Goal: Check status: Check status

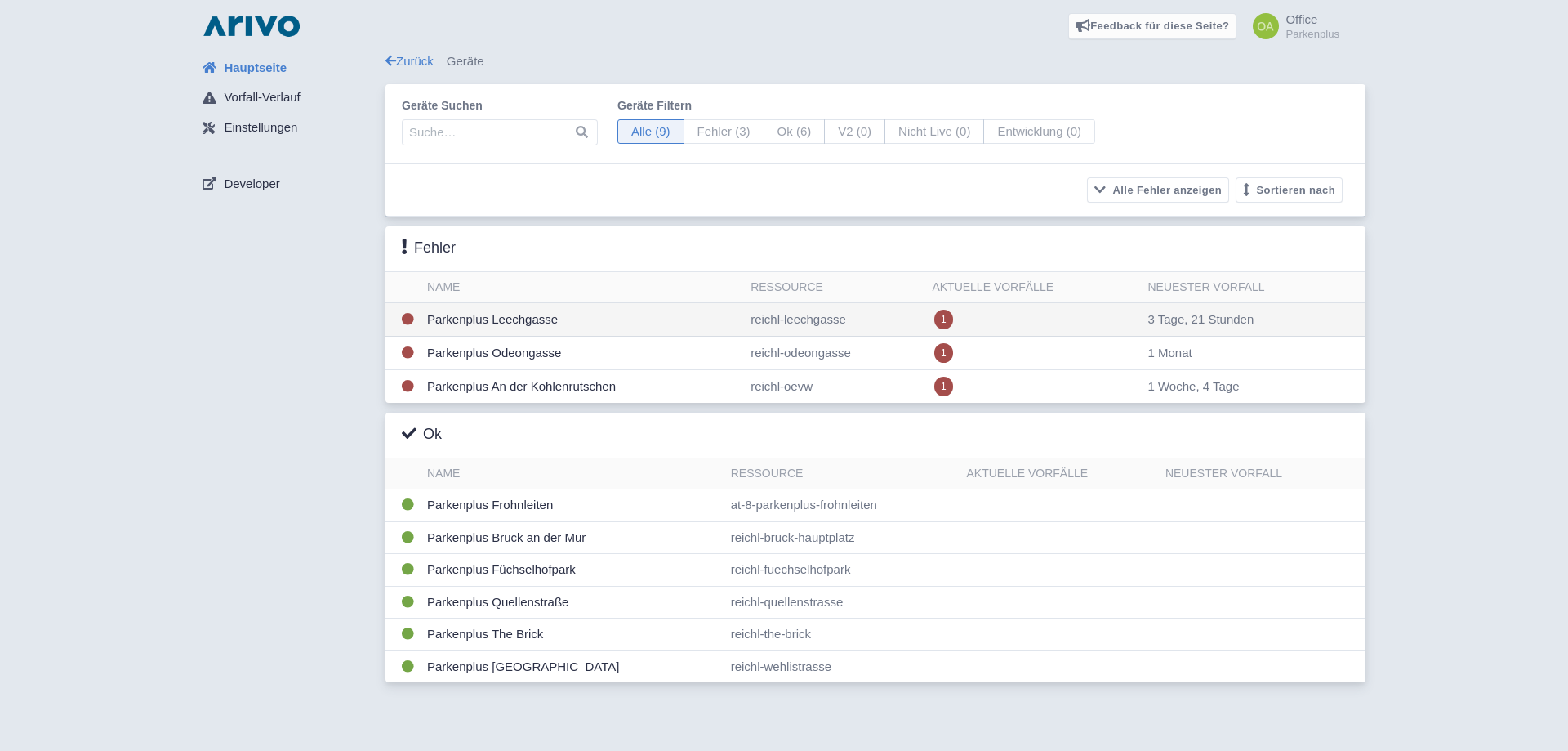
click at [683, 320] on td "Parkenplus Leechgasse" at bounding box center [582, 320] width 323 height 34
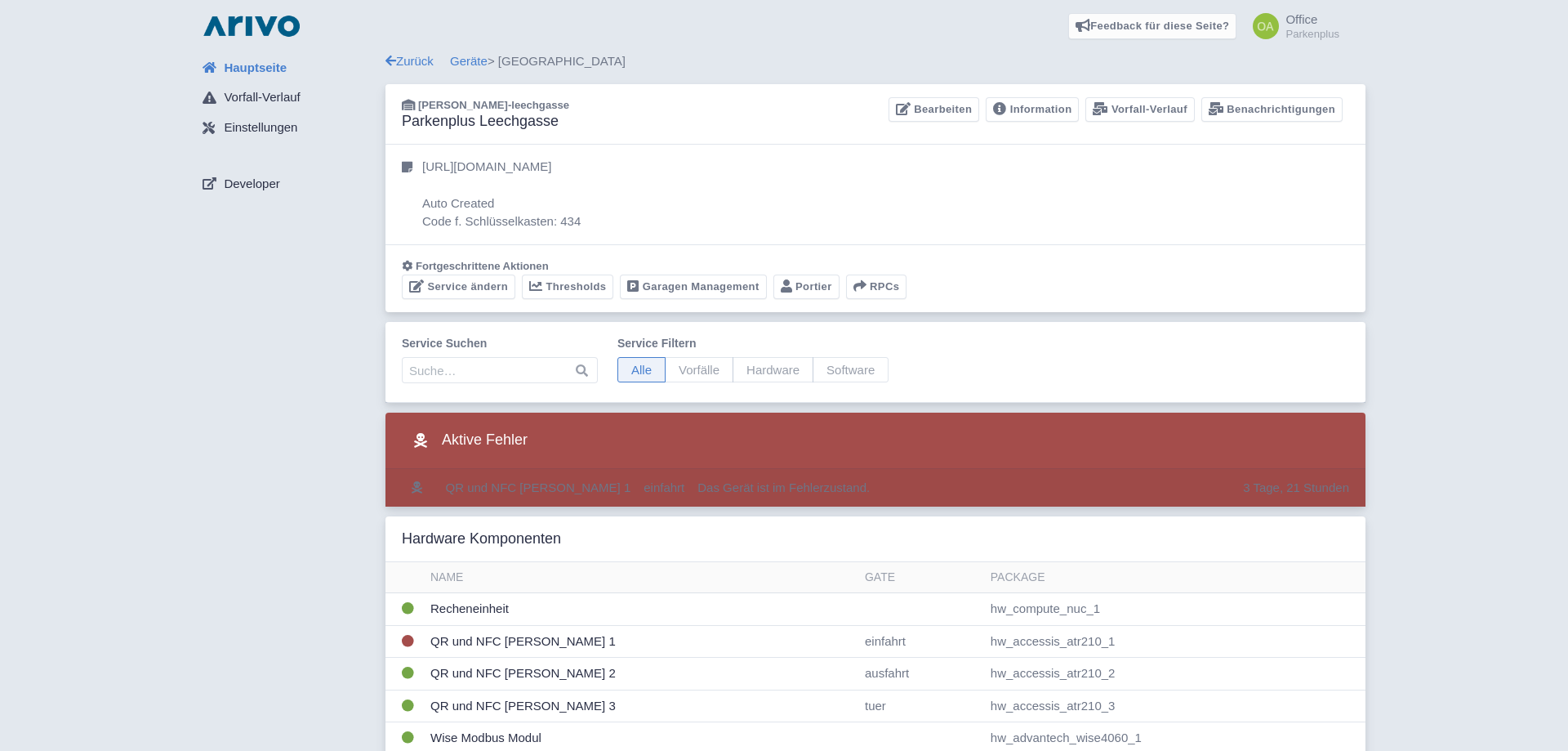
click at [946, 491] on td "Das Gerät ist im Fehlerzustand." at bounding box center [964, 487] width 546 height 37
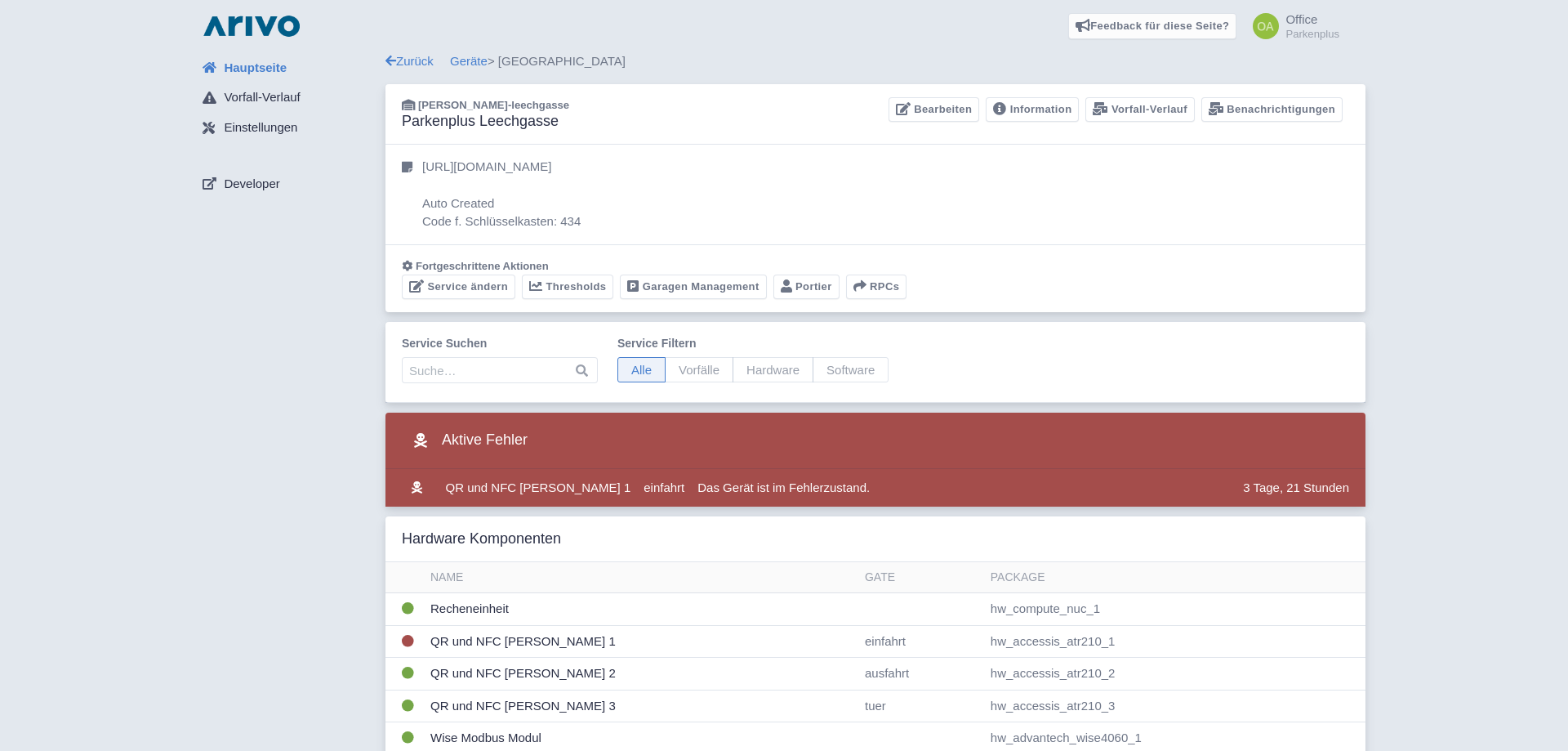
click at [243, 66] on span "Hauptseite" at bounding box center [255, 68] width 63 height 19
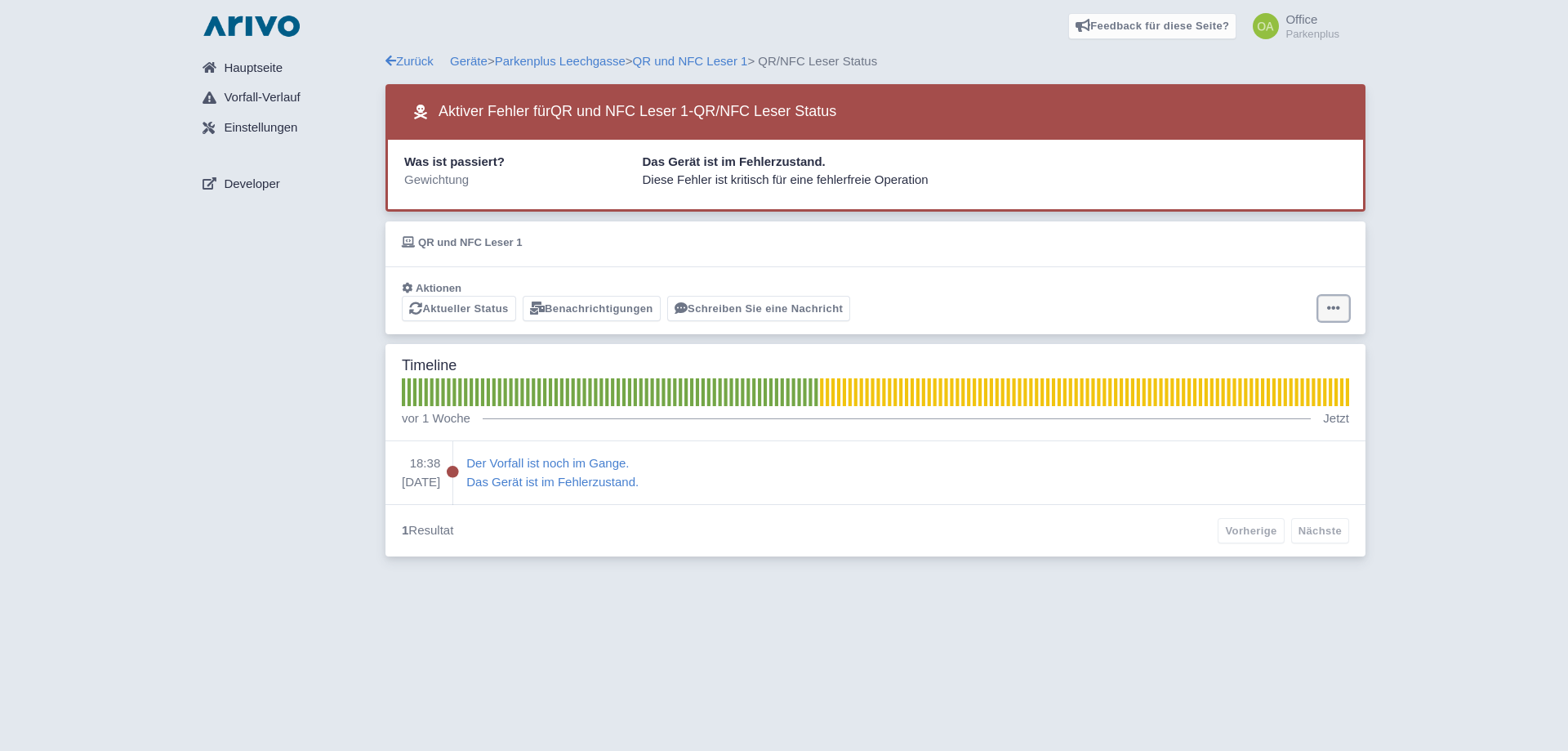
click at [1329, 309] on icon at bounding box center [1334, 308] width 13 height 13
click at [1288, 372] on button "Alarm zurücksetzen" at bounding box center [1270, 372] width 163 height 25
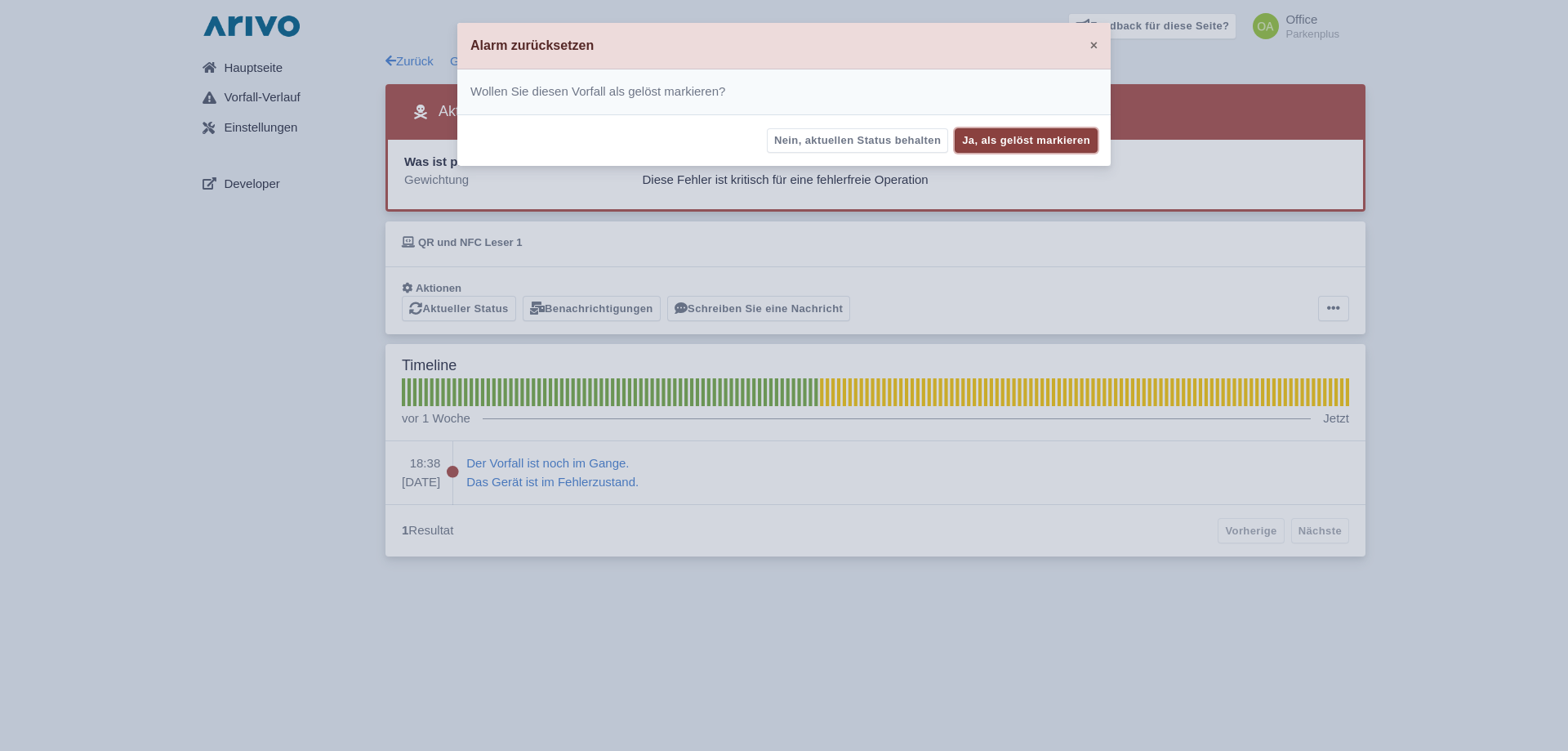
click at [1028, 141] on button "Ja, als gelöst markieren" at bounding box center [1026, 141] width 143 height 25
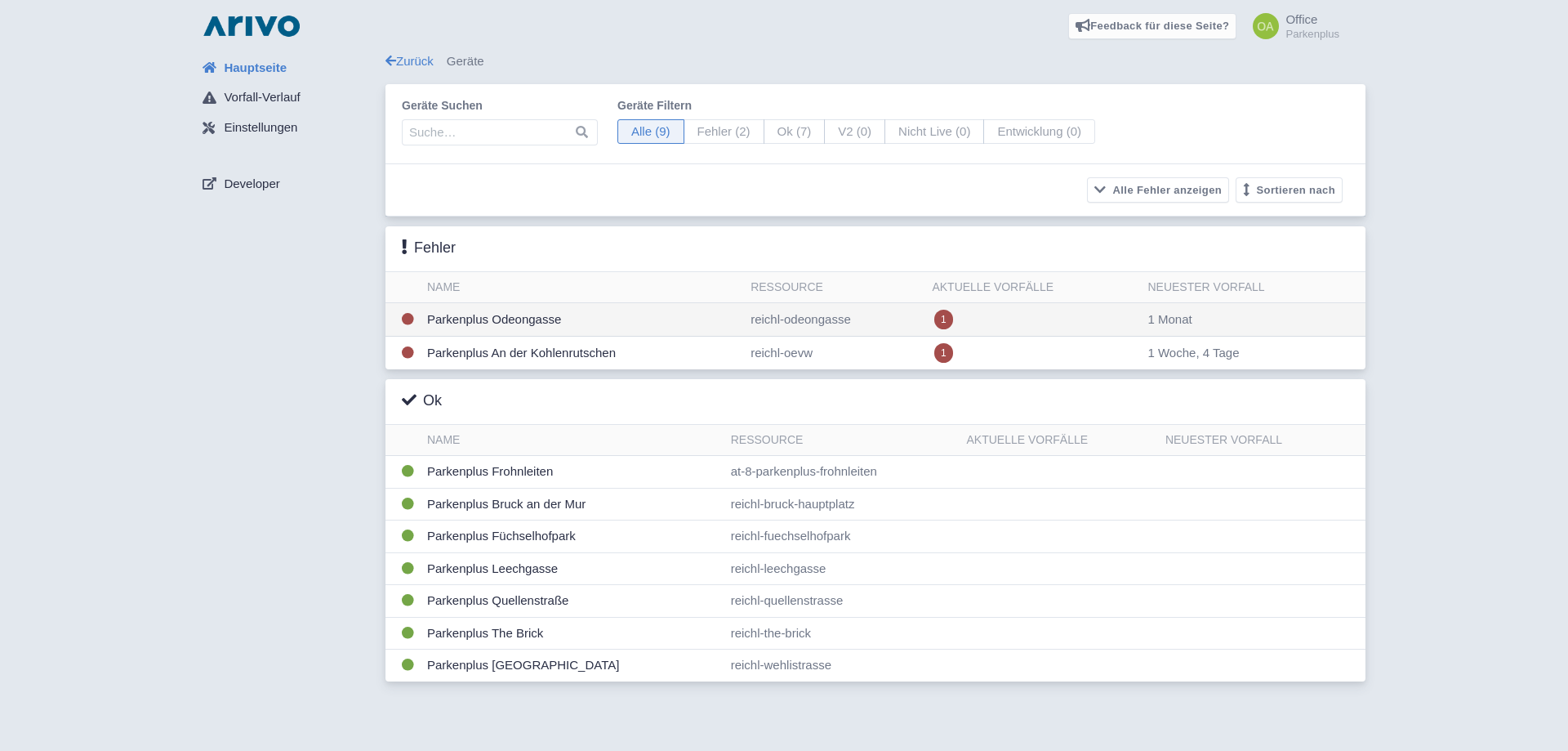
click at [905, 317] on td "reichl-odeongasse" at bounding box center [835, 320] width 181 height 34
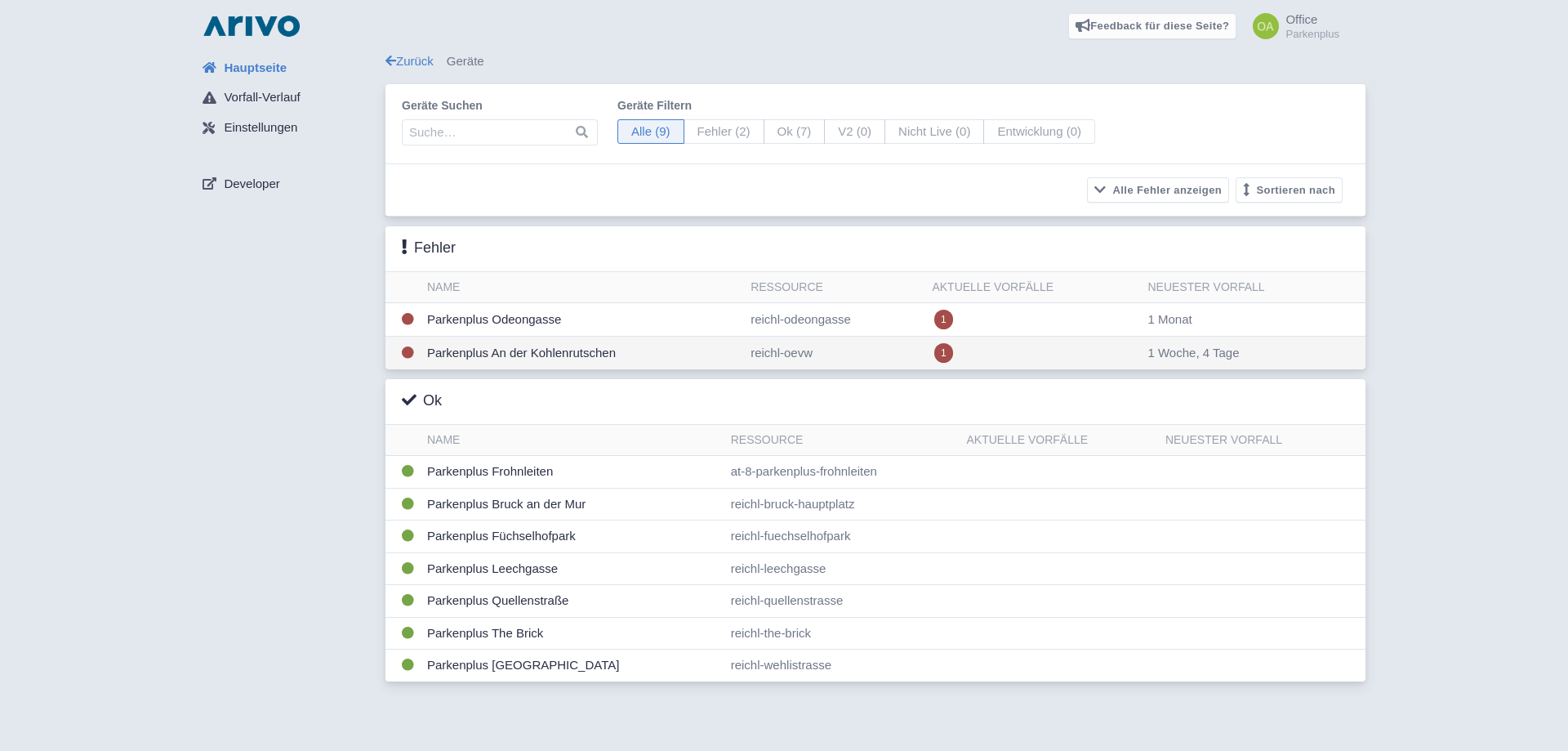
click at [895, 350] on td "reichl-oevw" at bounding box center [835, 353] width 181 height 34
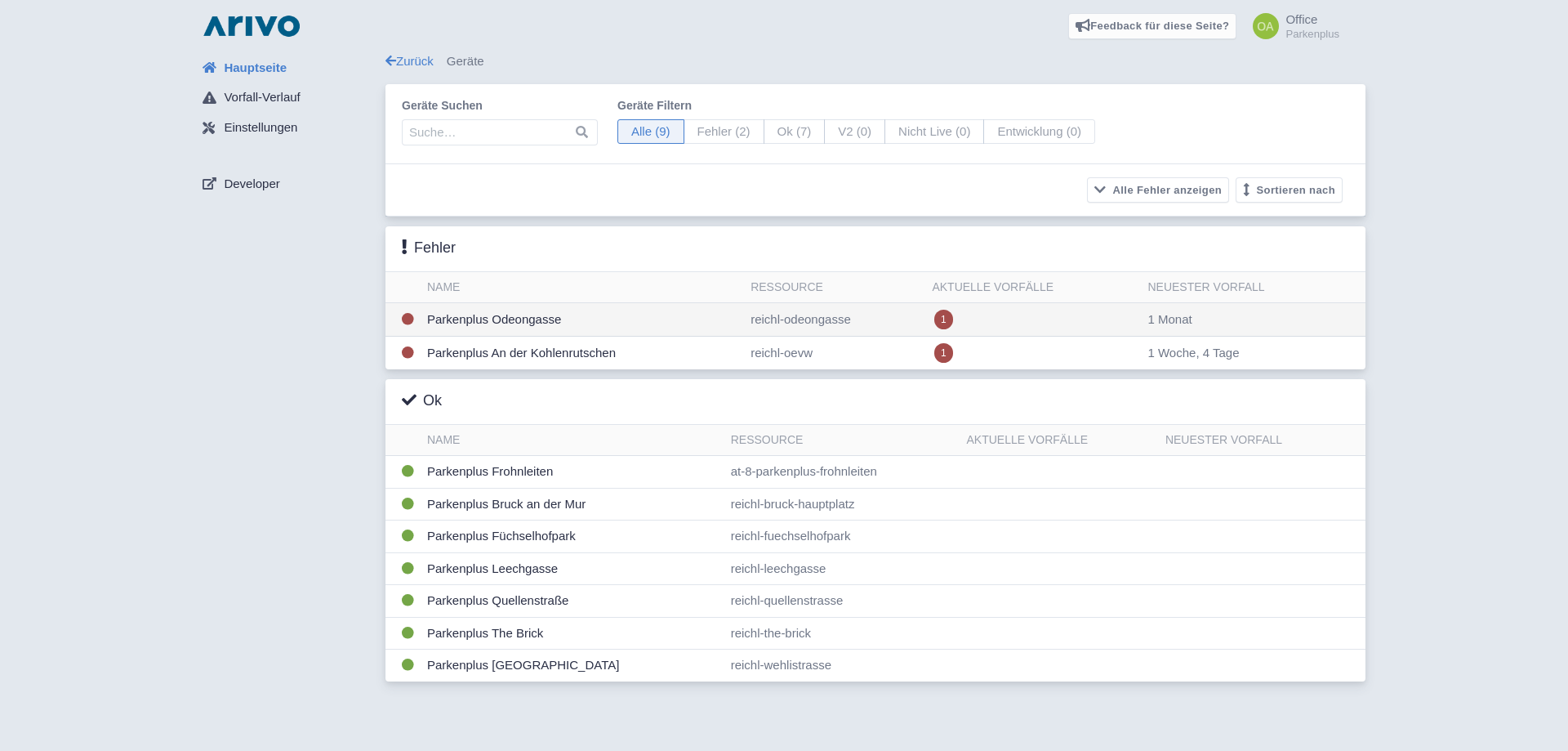
click at [724, 315] on td "Parkenplus Odeongasse" at bounding box center [582, 320] width 323 height 34
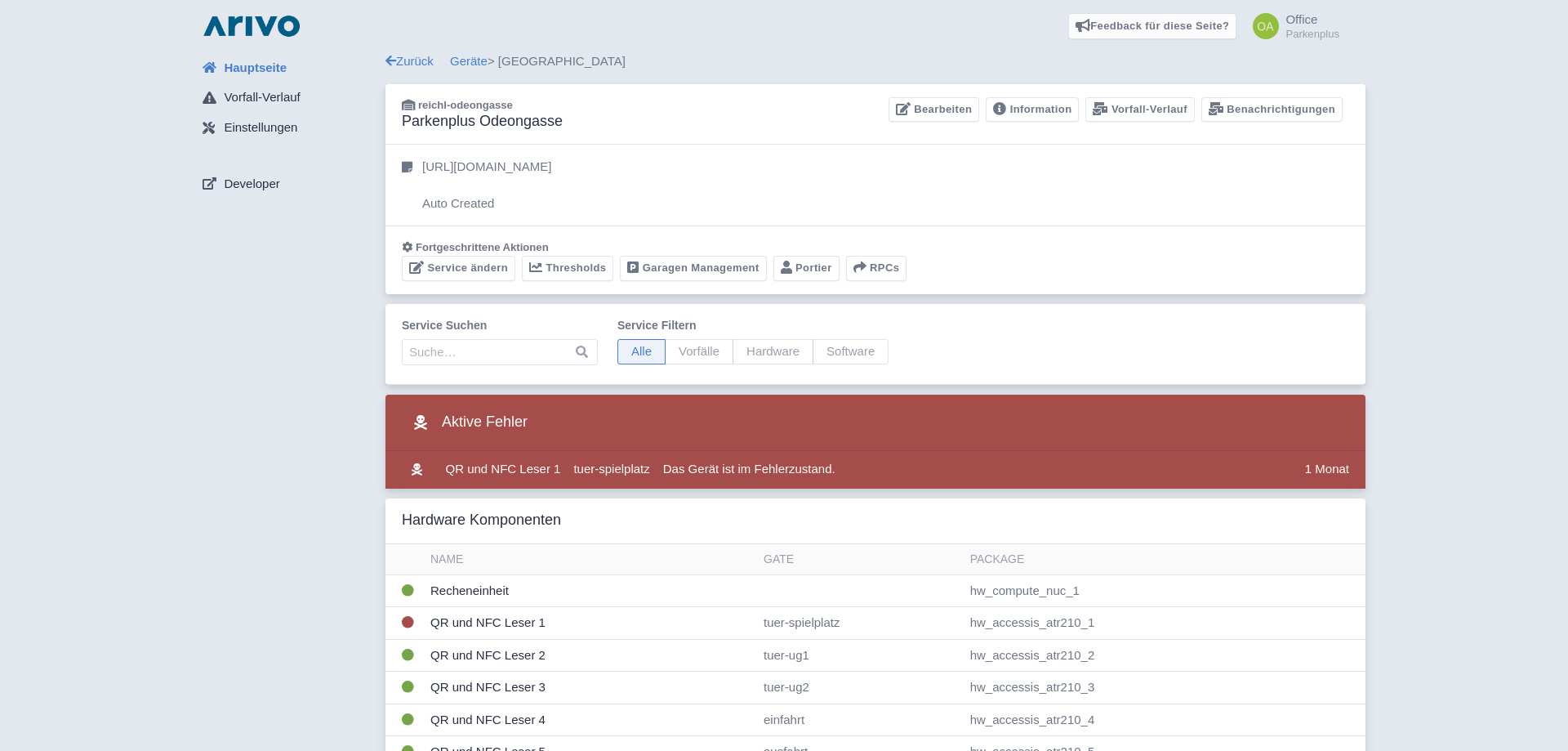
click at [268, 68] on span "Hauptseite" at bounding box center [255, 68] width 63 height 19
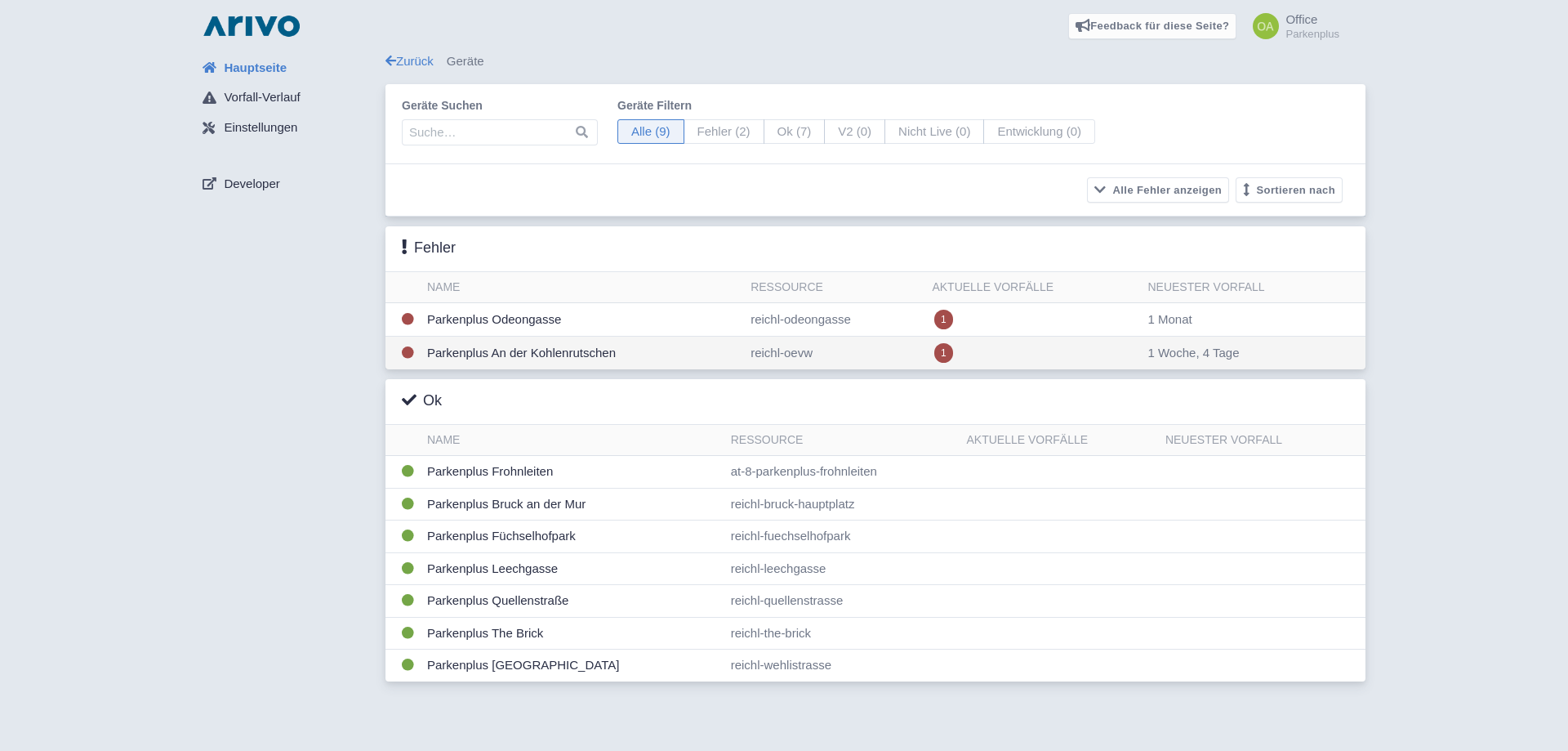
click at [855, 361] on td "reichl-oevw" at bounding box center [835, 353] width 181 height 34
